Goal: Task Accomplishment & Management: Manage account settings

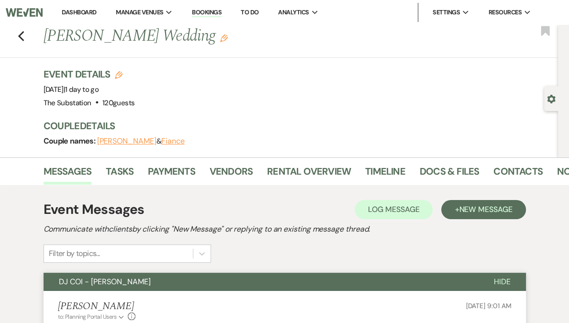
click at [96, 10] on link "Dashboard" at bounding box center [79, 12] width 34 height 8
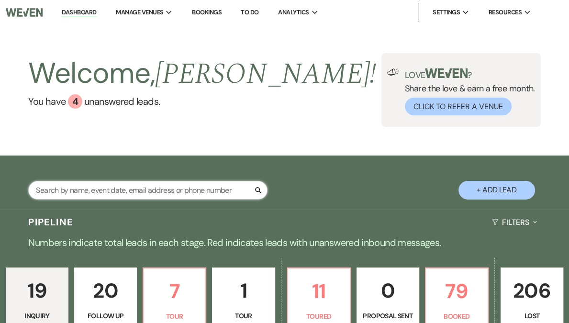
click at [97, 194] on input "text" at bounding box center [147, 190] width 239 height 19
type input "emmy"
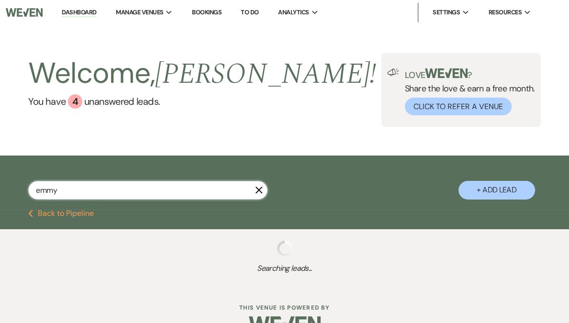
select select "8"
select select "6"
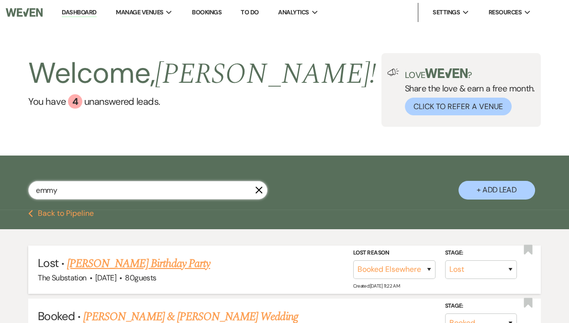
scroll to position [51, 0]
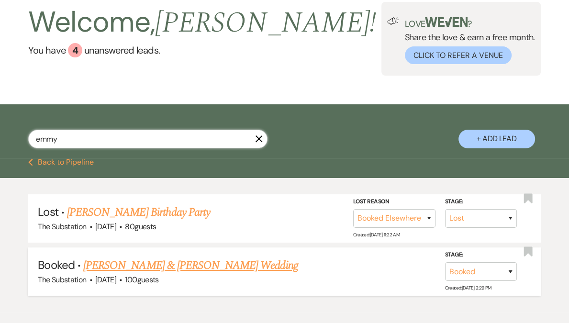
type input "emmy"
click at [181, 266] on link "[PERSON_NAME] & [PERSON_NAME] Wedding" at bounding box center [190, 265] width 214 height 17
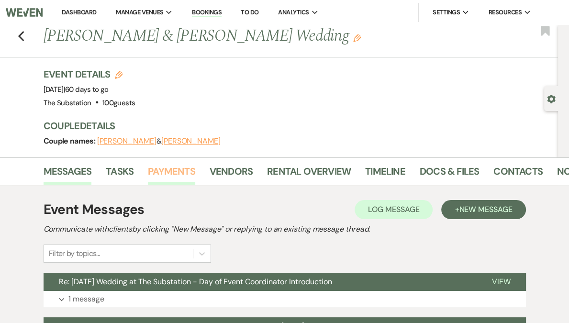
click at [172, 176] on link "Payments" at bounding box center [171, 174] width 47 height 21
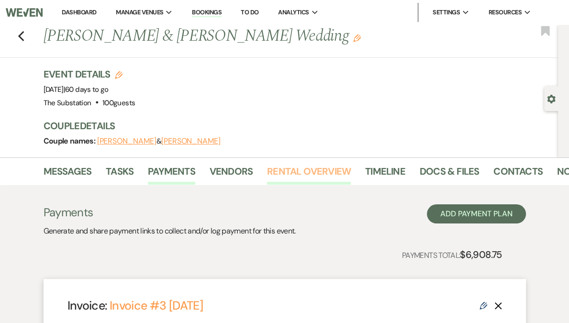
click at [297, 168] on link "Rental Overview" at bounding box center [309, 174] width 84 height 21
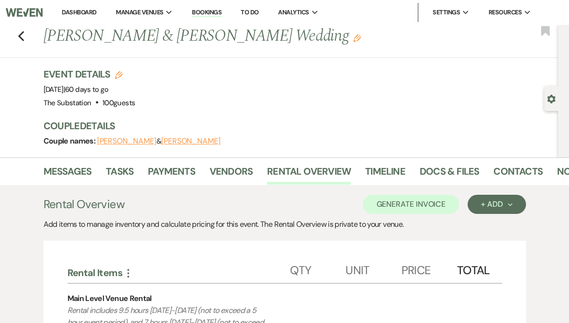
click at [96, 12] on link "Dashboard" at bounding box center [79, 12] width 34 height 8
